Goal: Information Seeking & Learning: Learn about a topic

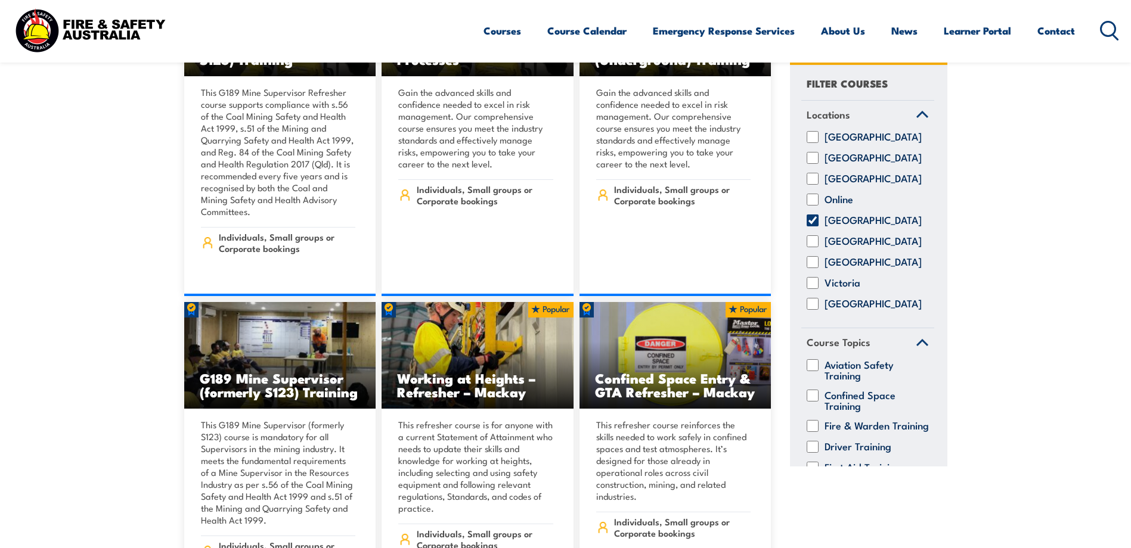
scroll to position [376, 0]
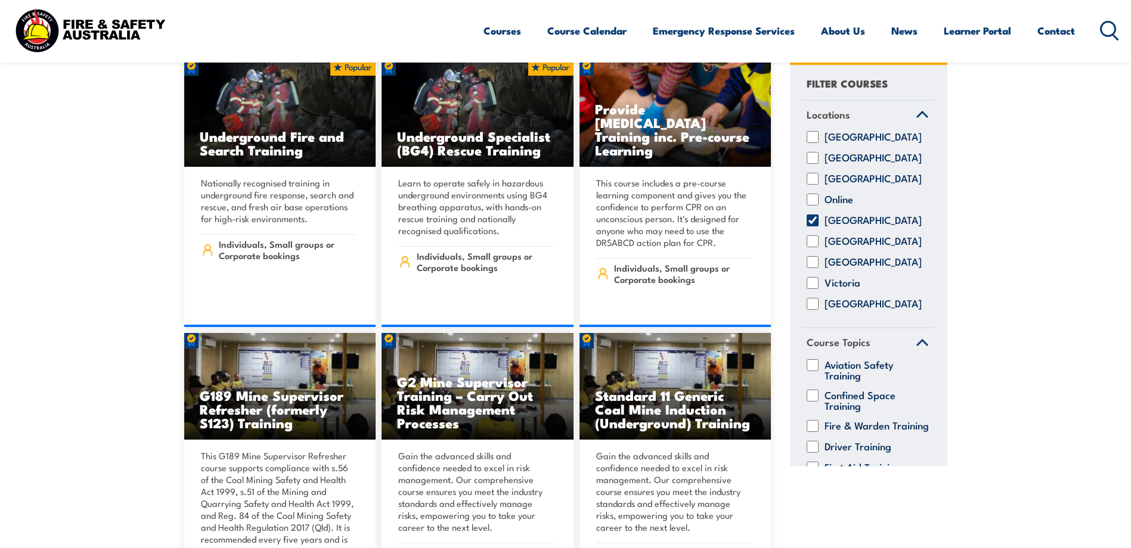
click at [1114, 30] on circle at bounding box center [1108, 28] width 14 height 14
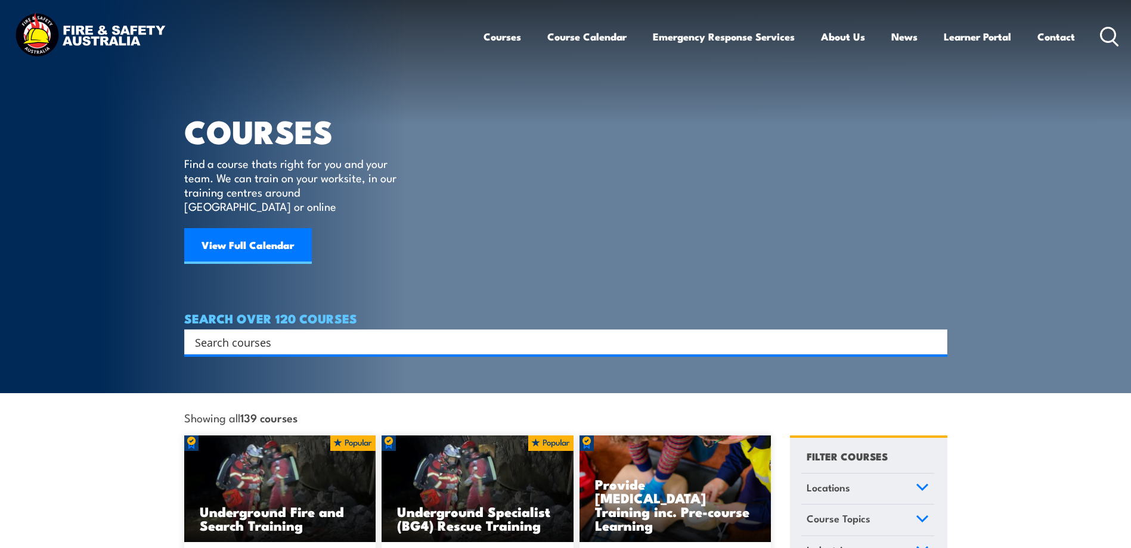
click at [309, 333] on input "Search input" at bounding box center [558, 342] width 726 height 18
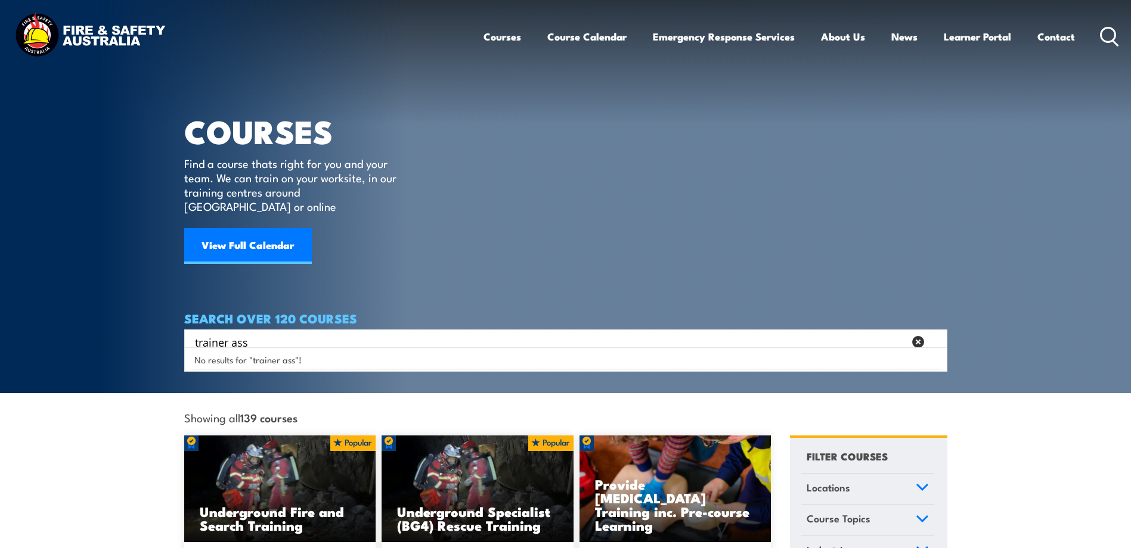
type input "trainer ass"
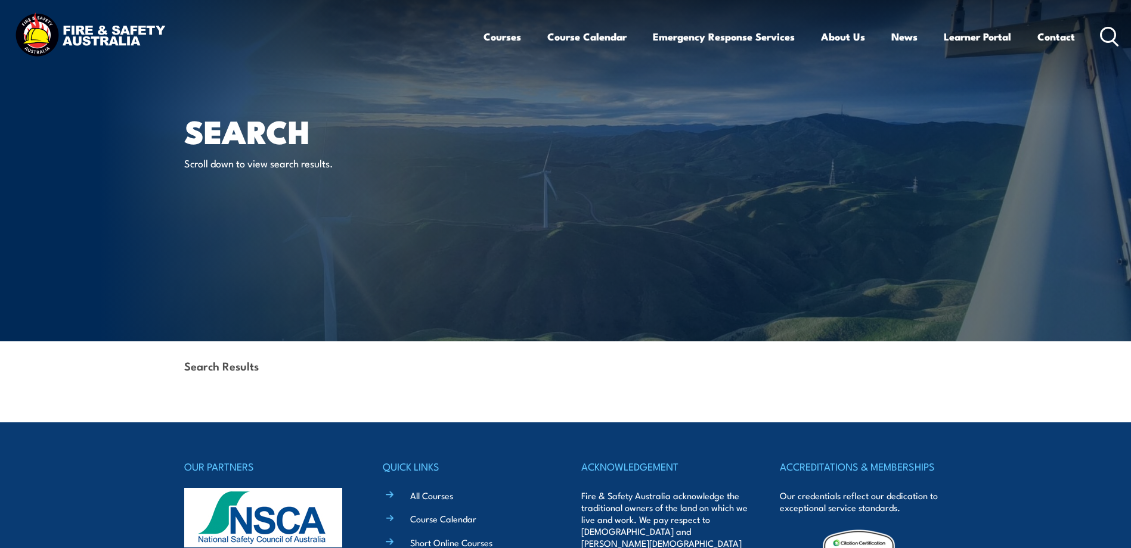
click at [1107, 30] on icon at bounding box center [1109, 37] width 19 height 20
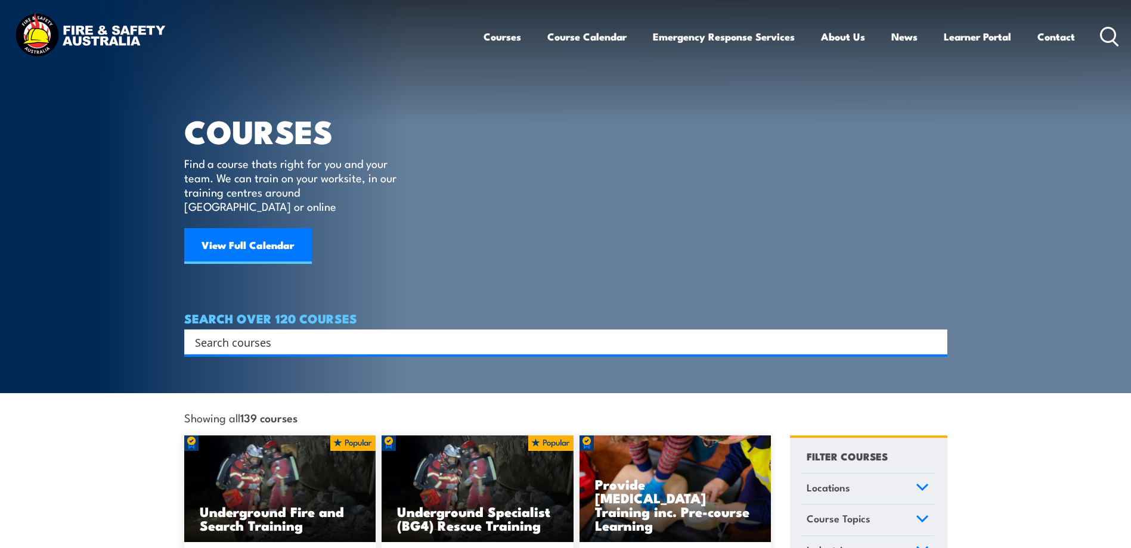
click at [297, 333] on input "Search input" at bounding box center [558, 342] width 726 height 18
type input "trainert"
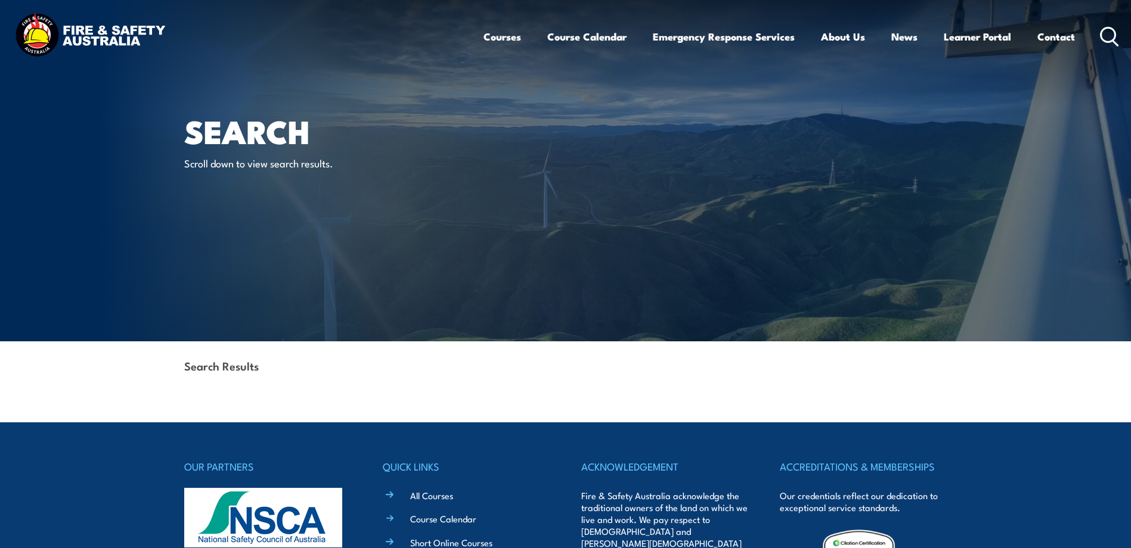
click at [1108, 36] on icon at bounding box center [1109, 37] width 19 height 20
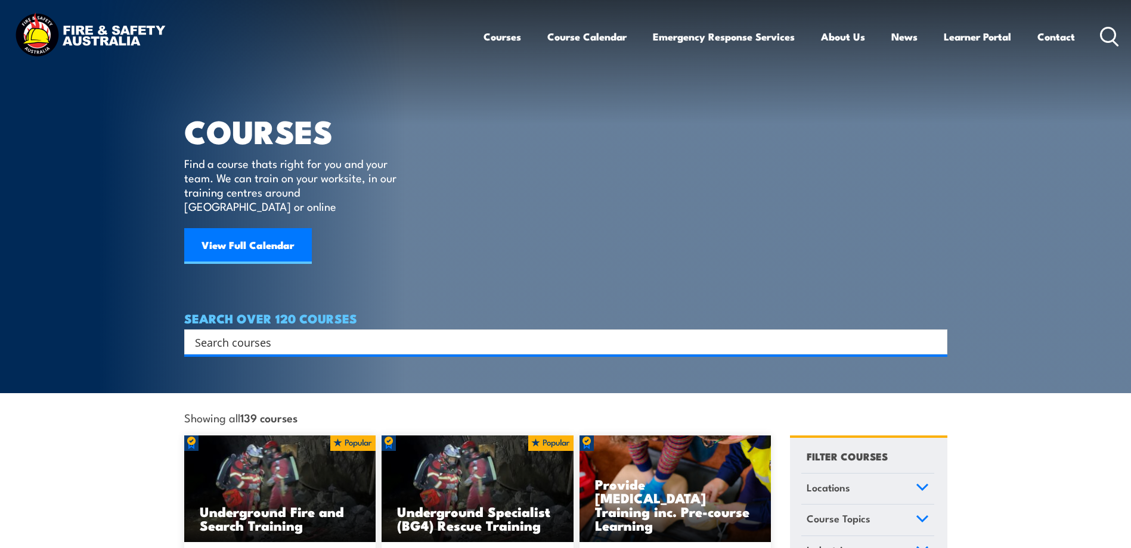
click at [310, 333] on input "Search input" at bounding box center [558, 342] width 726 height 18
type input "trainer"
